Goal: Information Seeking & Learning: Learn about a topic

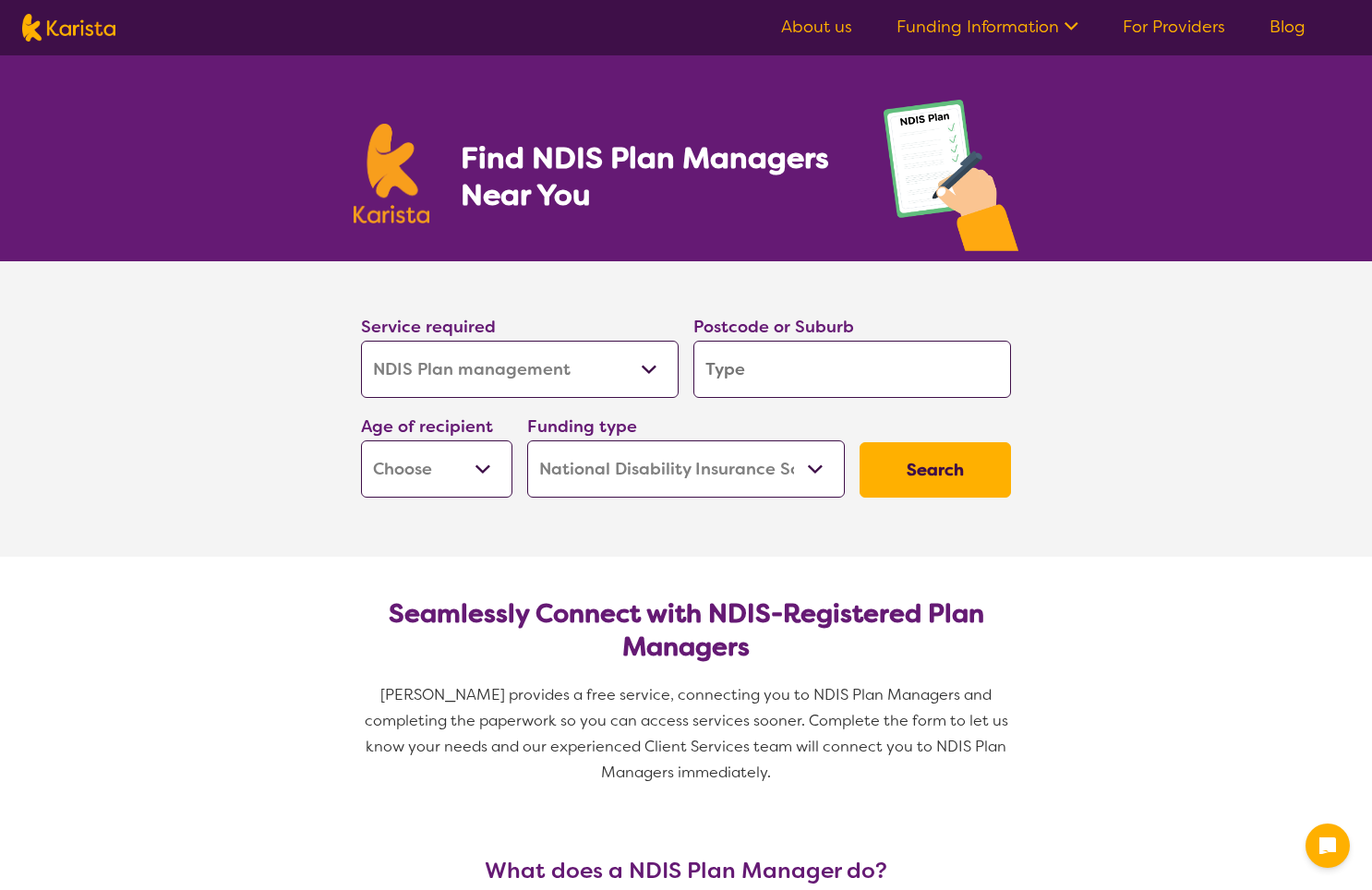
select select "NDIS Plan management"
select select "NDIS"
select select "NDIS Plan management"
select select "NDIS"
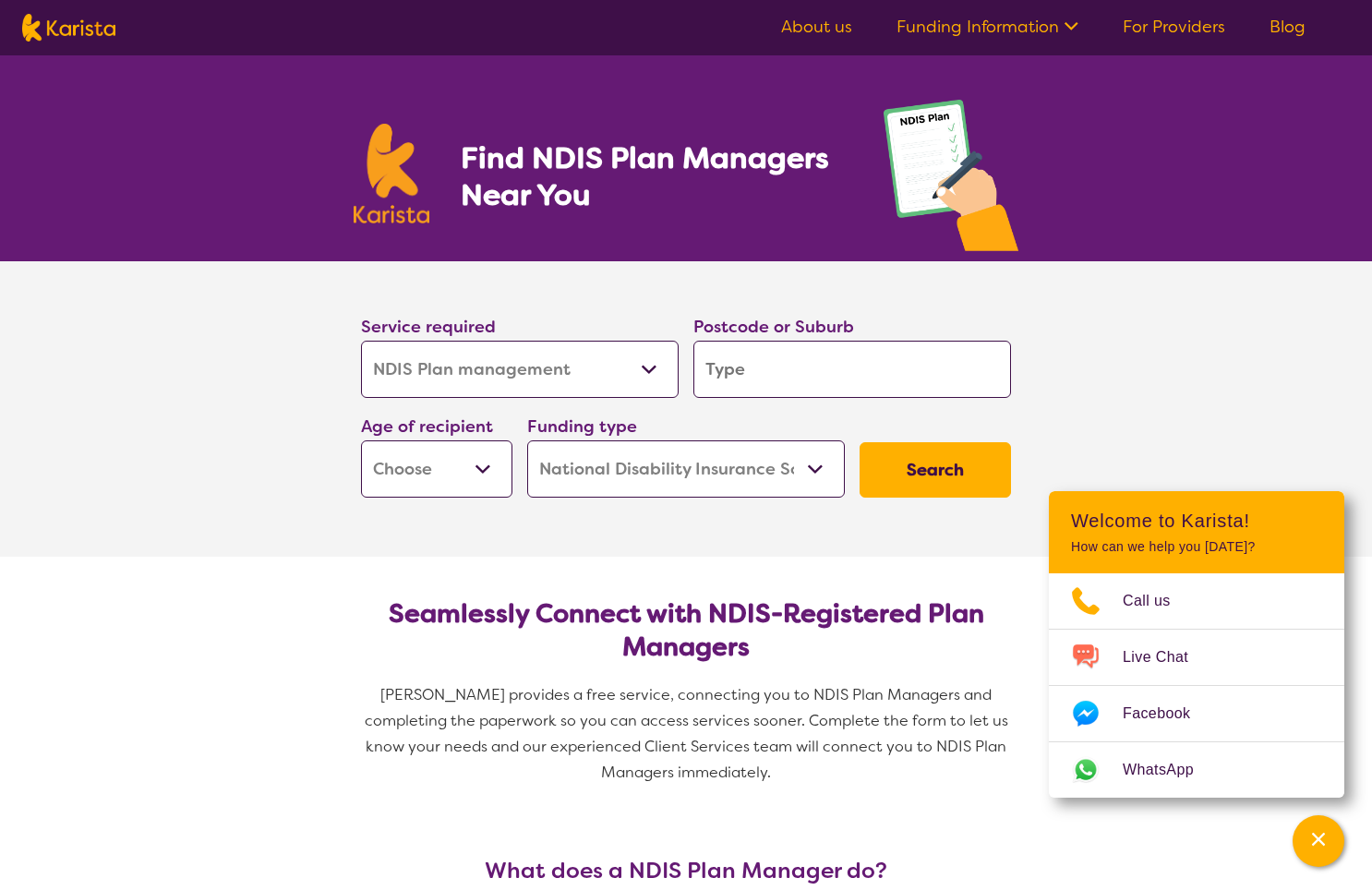
click at [771, 383] on input "search" at bounding box center [852, 369] width 317 height 57
type input "2"
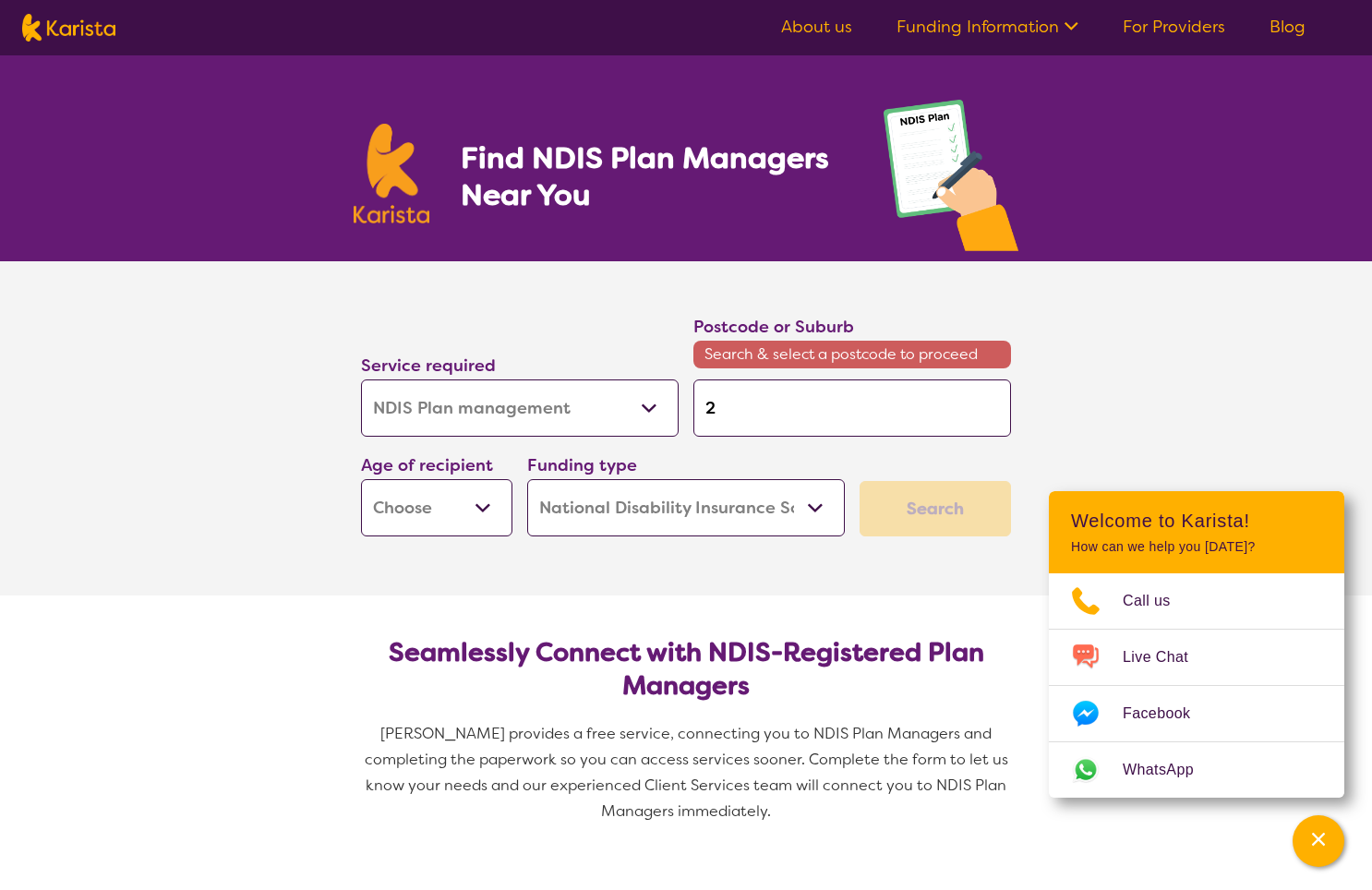
type input "26"
type input "261"
type input "2617"
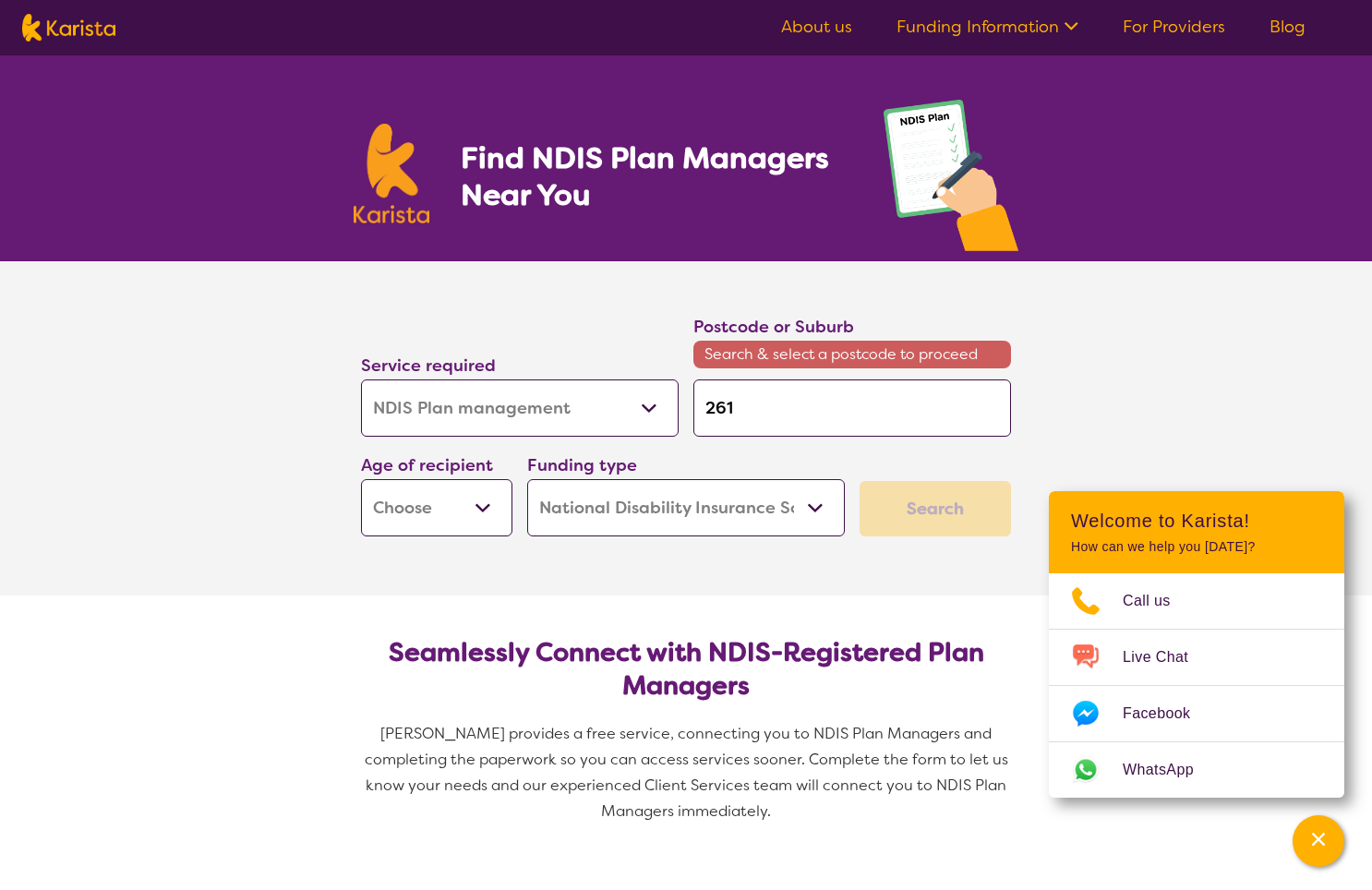
type input "2617"
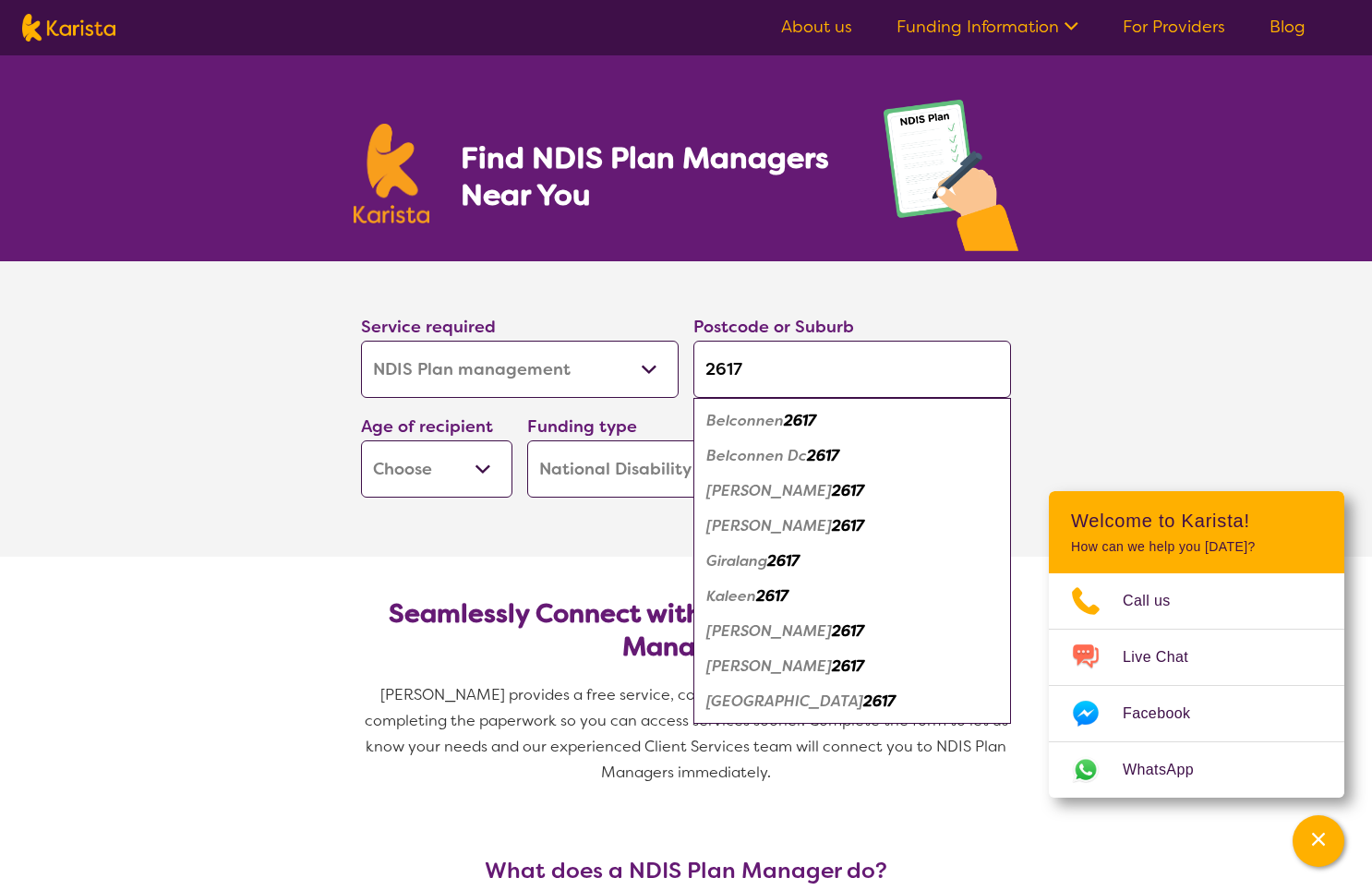
type input "2617"
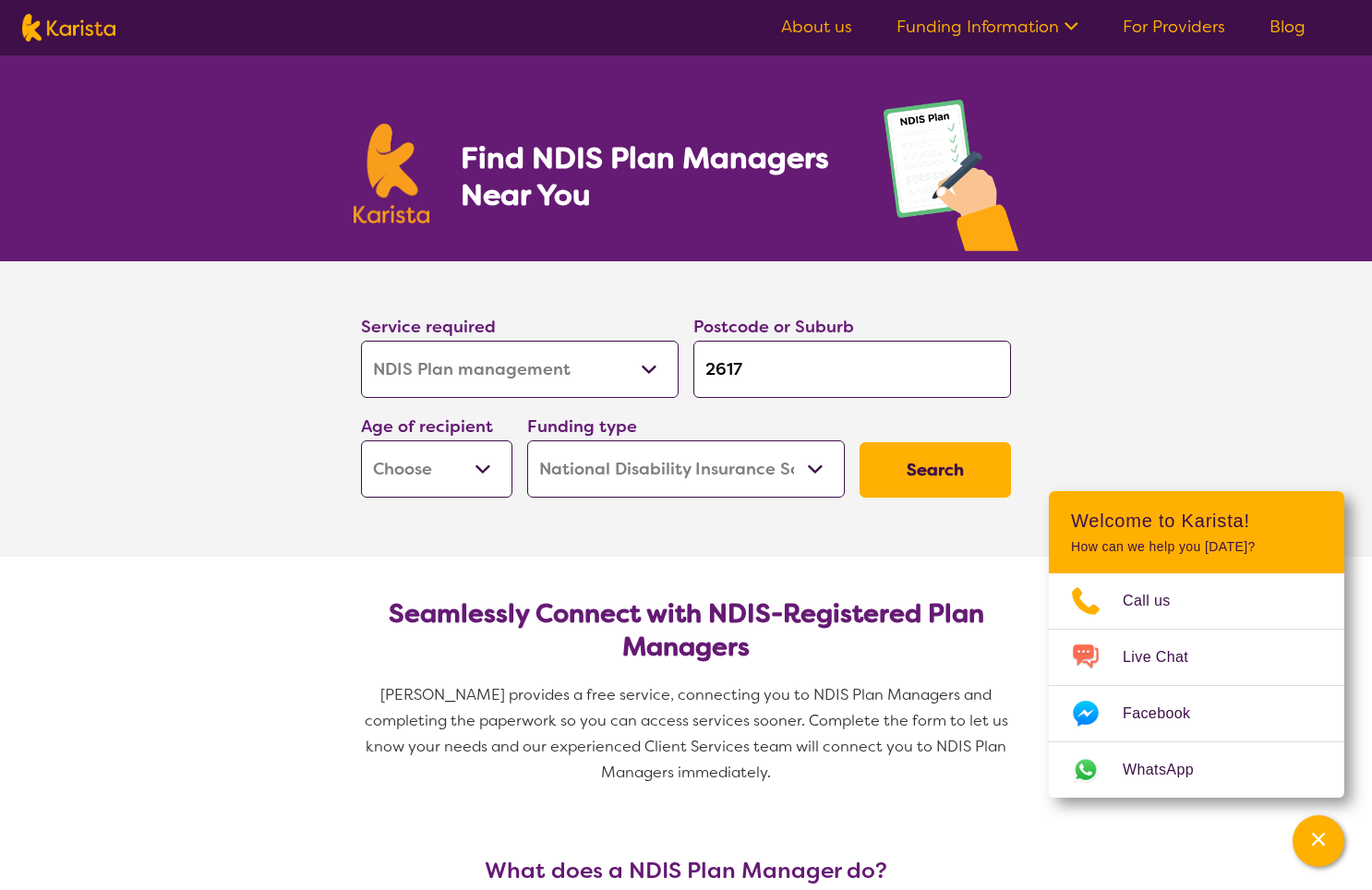
click at [328, 483] on section "Service required Allied Health Assistant Assessment ([MEDICAL_DATA] or [MEDICAL…" at bounding box center [686, 408] width 738 height 295
click at [481, 467] on select "Early Childhood - 0 to 9 Child - 10 to 11 Adolescent - 12 to 17 Adult - 18 to 6…" at bounding box center [437, 469] width 151 height 57
select select "AD"
click at [361, 441] on select "Early Childhood - 0 to 9 Child - 10 to 11 Adolescent - 12 to 17 Adult - 18 to 6…" at bounding box center [437, 469] width 151 height 57
select select "AD"
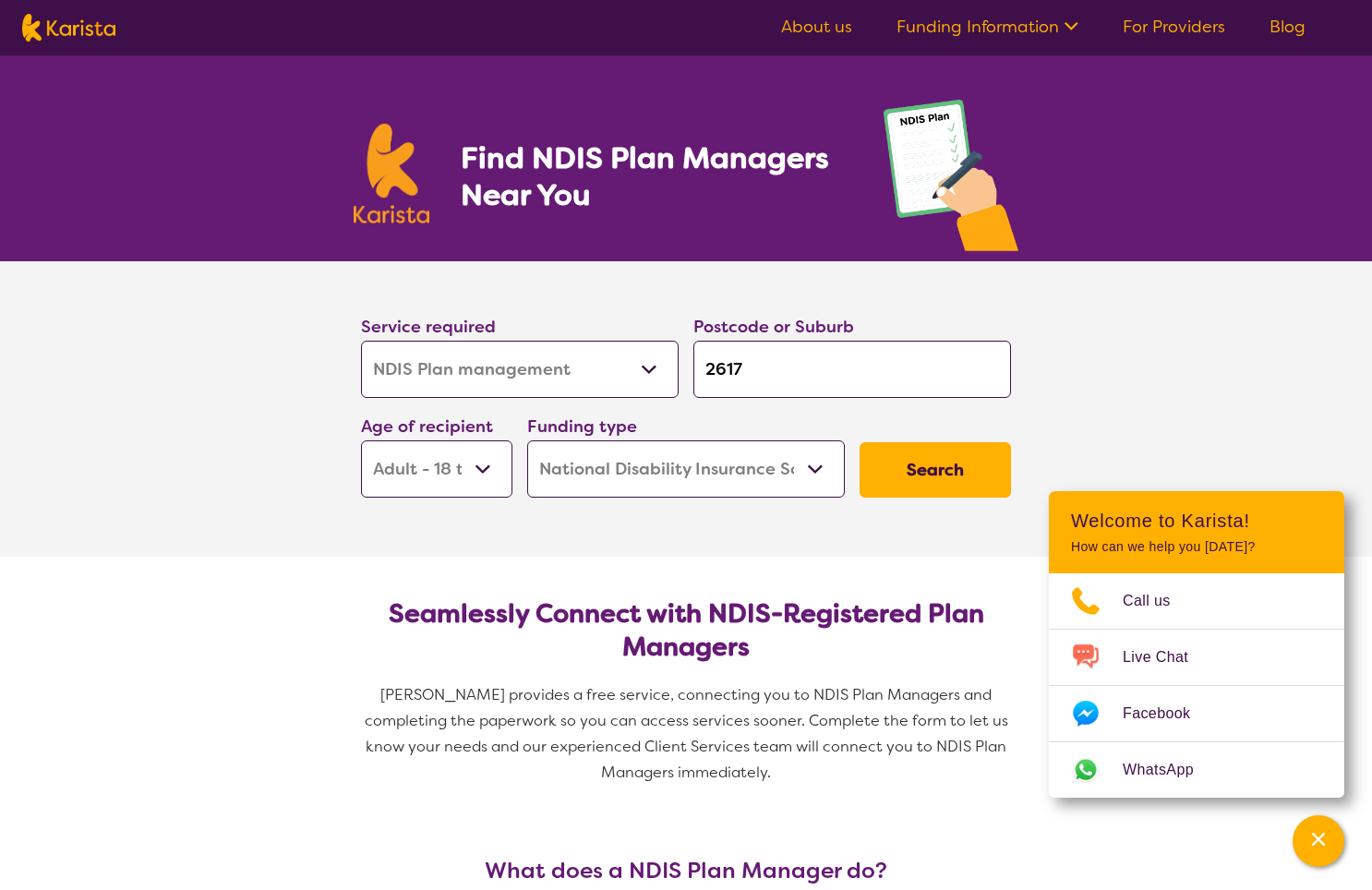
click at [811, 467] on select "Home Care Package (HCP) National Disability Insurance Scheme (NDIS) I don't know" at bounding box center [686, 469] width 317 height 57
click at [527, 441] on select "Home Care Package (HCP) National Disability Insurance Scheme (NDIS) I don't know" at bounding box center [686, 469] width 317 height 57
click at [926, 474] on button "Search" at bounding box center [935, 469] width 151 height 55
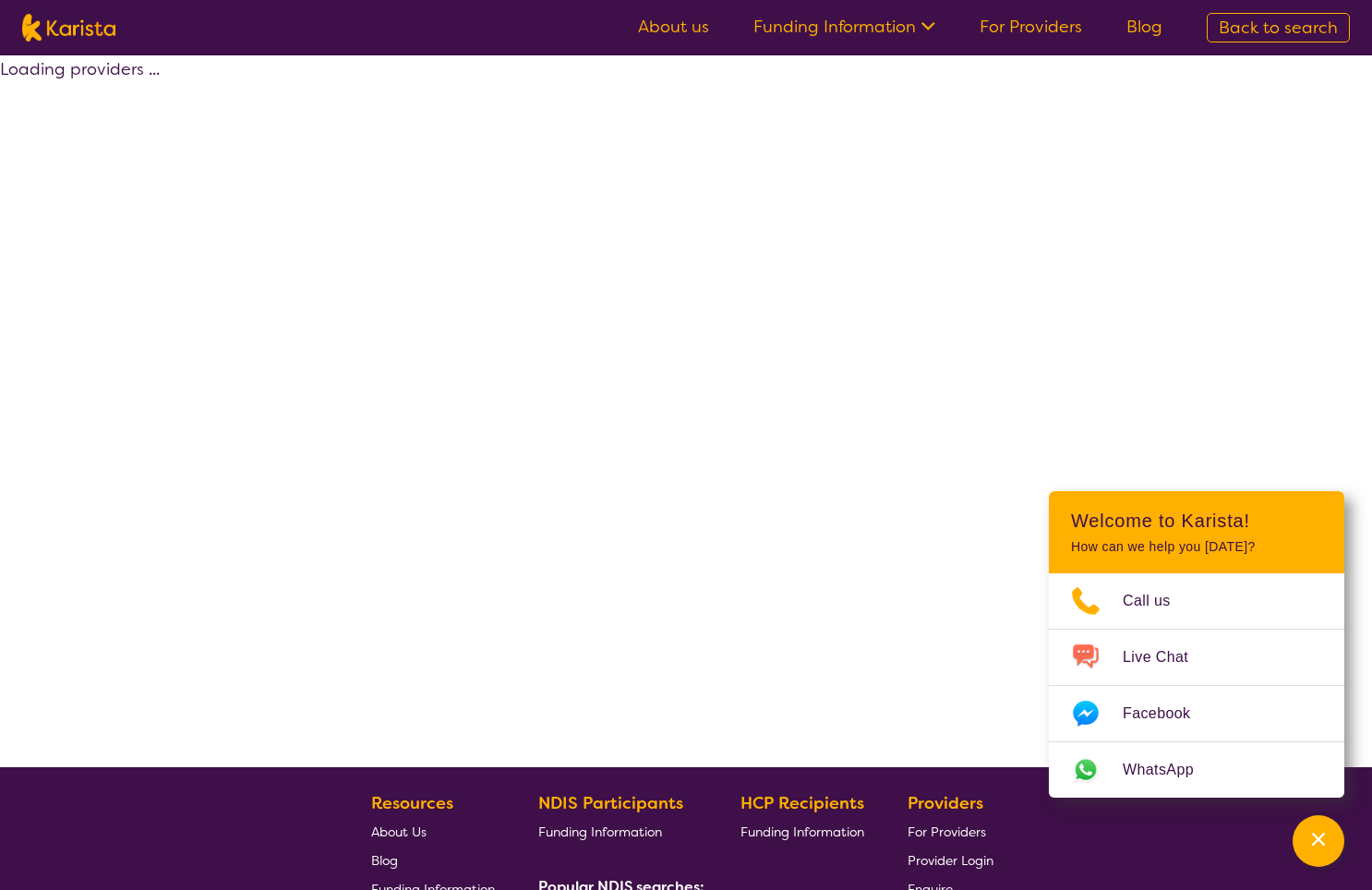
select select "by_score"
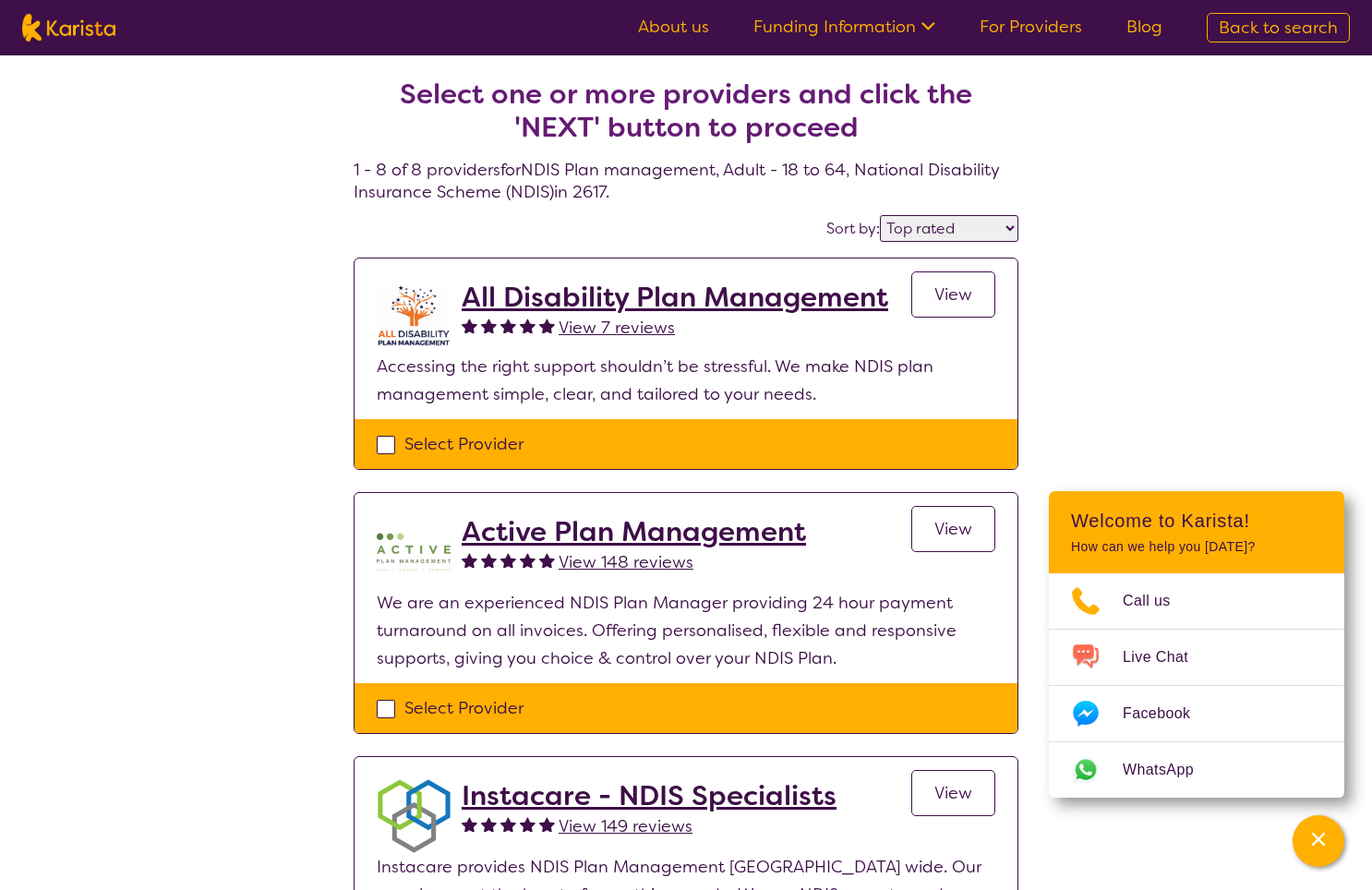
click at [962, 299] on span "View" at bounding box center [953, 293] width 38 height 22
